Goal: Find specific page/section: Find specific page/section

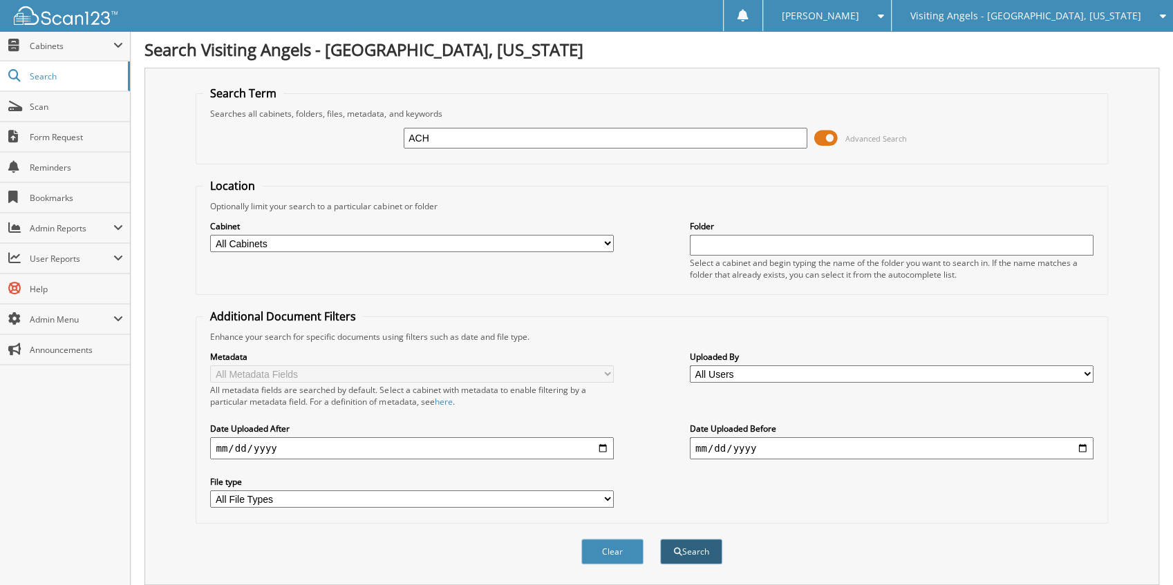
type input "ACH"
click at [700, 539] on button "Search" at bounding box center [691, 552] width 62 height 26
click at [113, 45] on span at bounding box center [118, 45] width 10 height 11
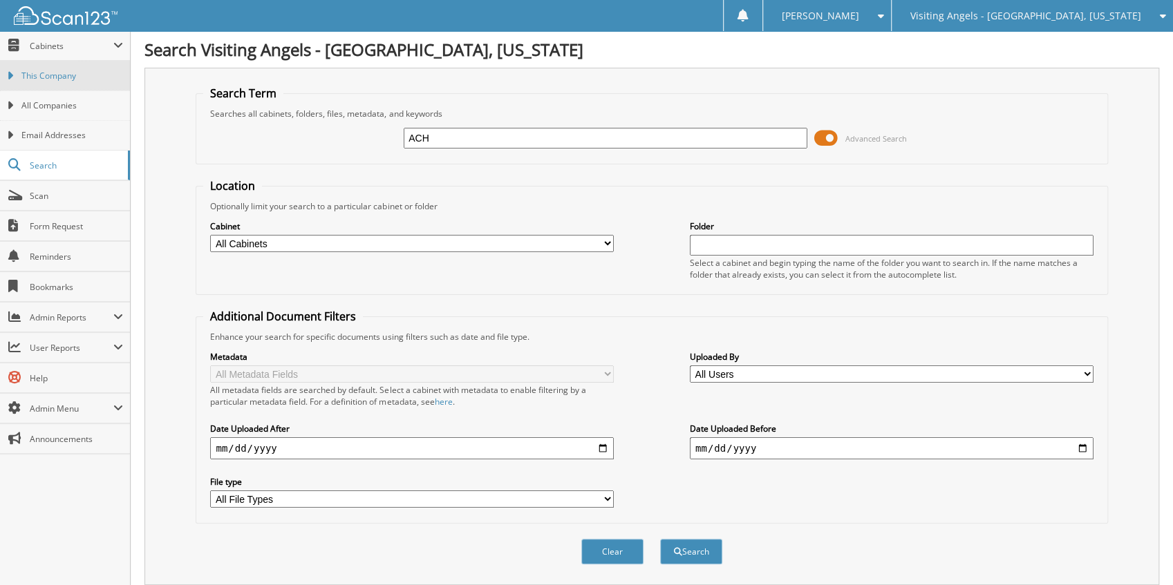
click at [91, 77] on span "This Company" at bounding box center [72, 76] width 102 height 12
